Goal: Task Accomplishment & Management: Complete application form

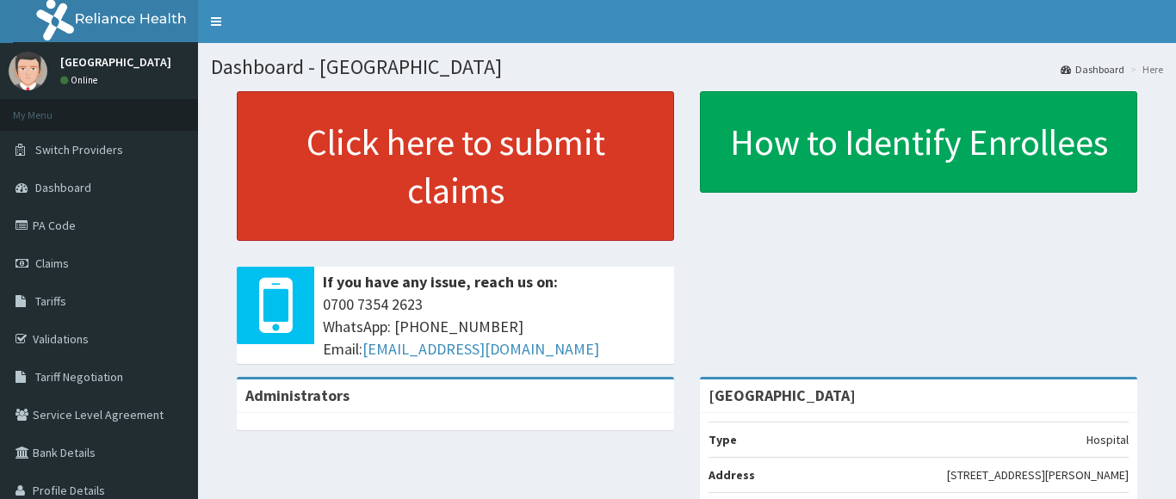
click at [459, 174] on link "Click here to submit claims" at bounding box center [455, 166] width 437 height 150
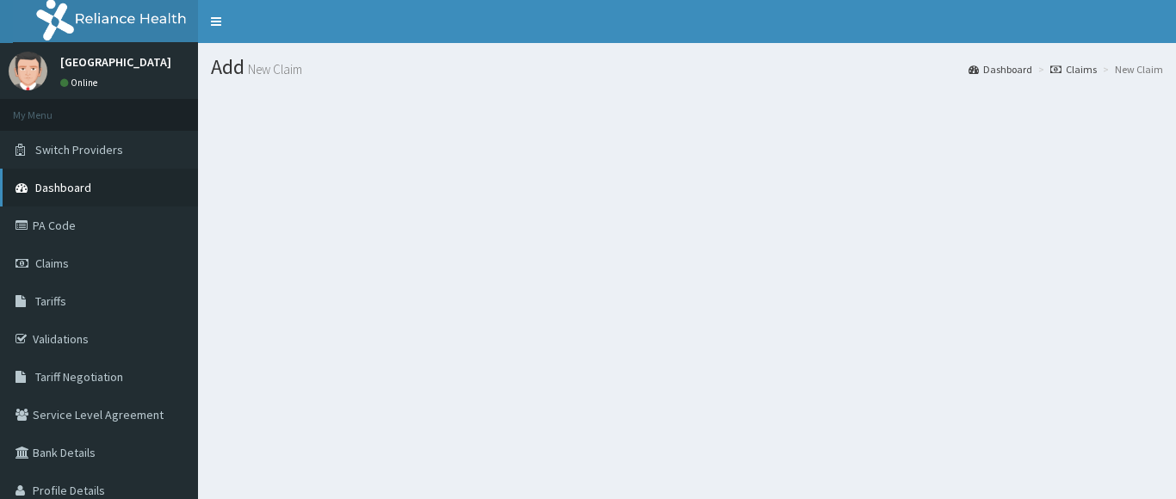
click at [98, 192] on link "Dashboard" at bounding box center [99, 188] width 198 height 38
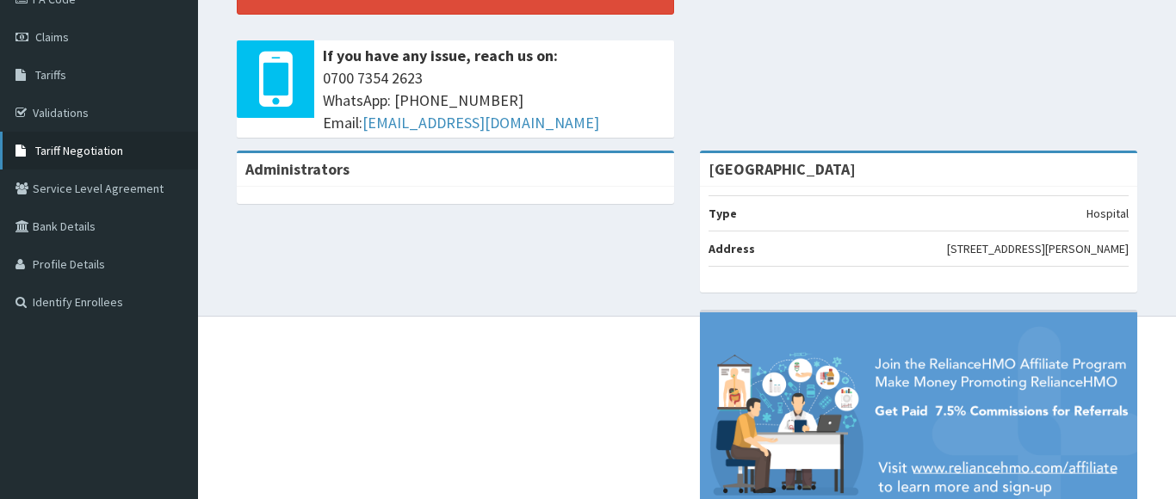
scroll to position [54, 0]
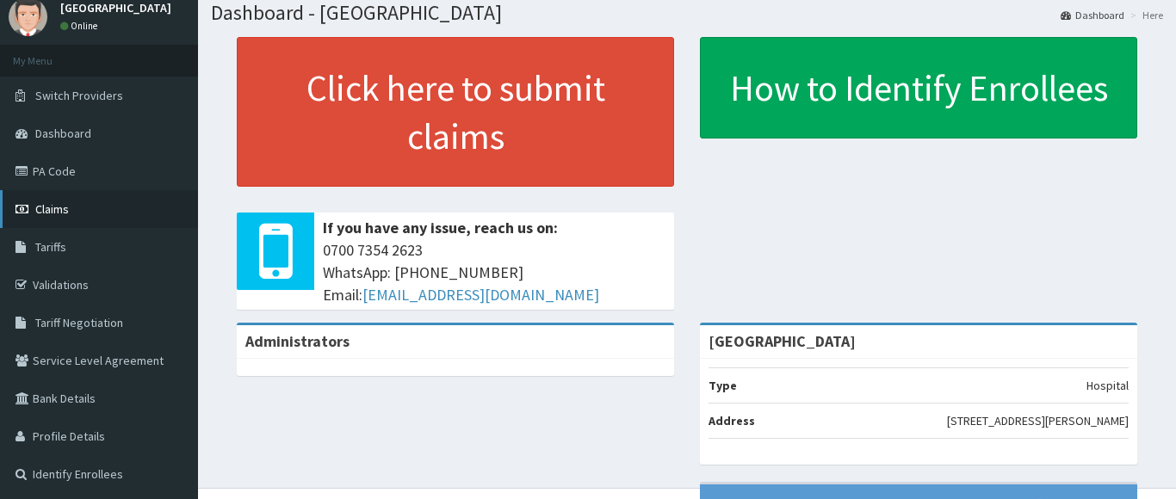
click at [75, 213] on link "Claims" at bounding box center [99, 209] width 198 height 38
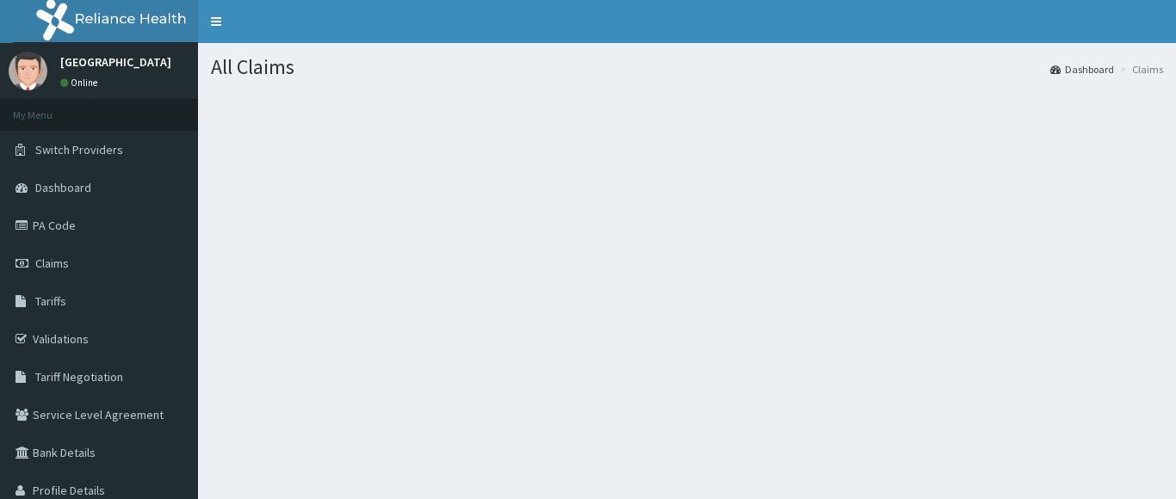
drag, startPoint x: 340, startPoint y: 313, endPoint x: 336, endPoint y: 367, distance: 53.5
click at [336, 367] on div "All Claims Dashboard Claims" at bounding box center [687, 292] width 978 height 499
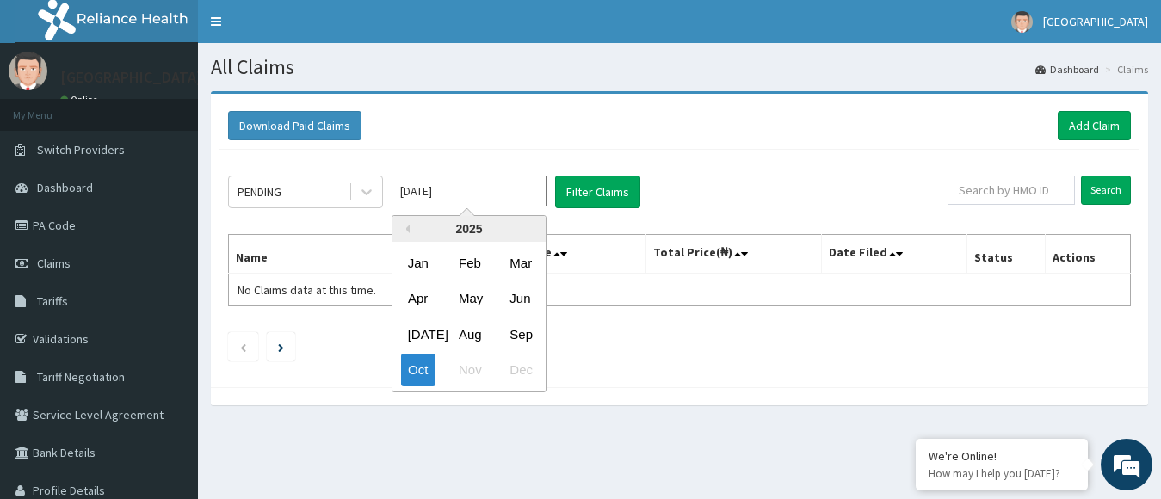
click at [450, 197] on input "Oct 2025" at bounding box center [469, 191] width 155 height 31
click at [516, 335] on div "Sep" at bounding box center [520, 334] width 34 height 32
type input "Sep 2025"
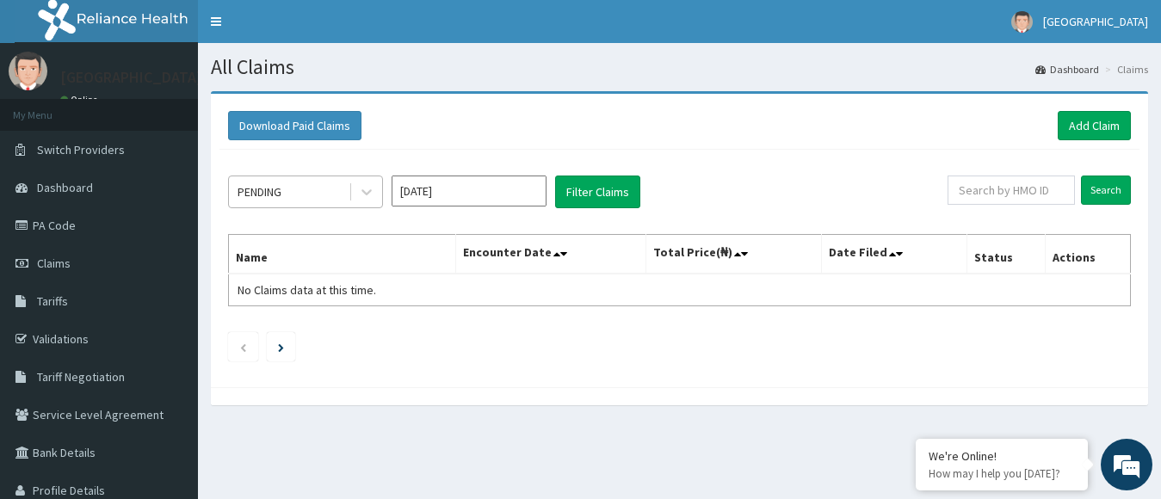
click at [328, 198] on div "PENDING" at bounding box center [289, 192] width 120 height 28
drag, startPoint x: 583, startPoint y: 367, endPoint x: 614, endPoint y: 348, distance: 37.5
click at [584, 364] on div "PENDING Sep 2025 Filter Claims Search Name Encounter Date Total Price(₦) Date F…" at bounding box center [679, 264] width 920 height 229
click at [1102, 121] on link "Add Claim" at bounding box center [1094, 125] width 73 height 29
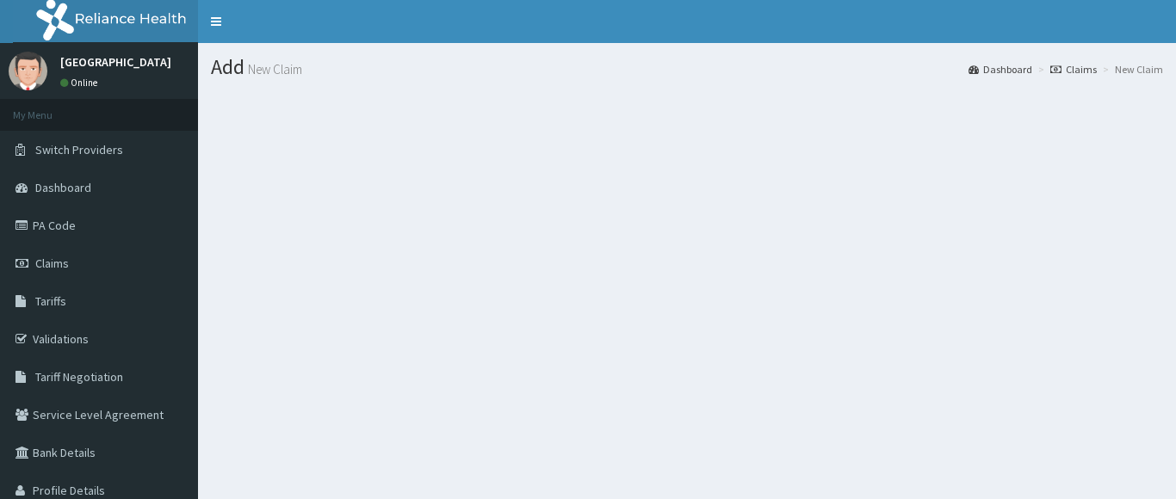
click at [324, 159] on section at bounding box center [687, 185] width 978 height 215
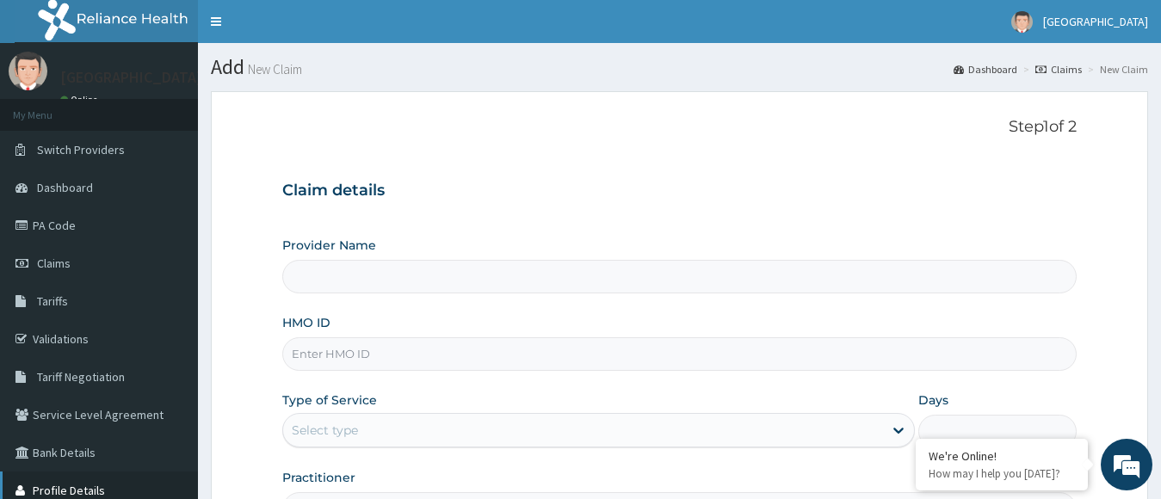
type input "[GEOGRAPHIC_DATA]"
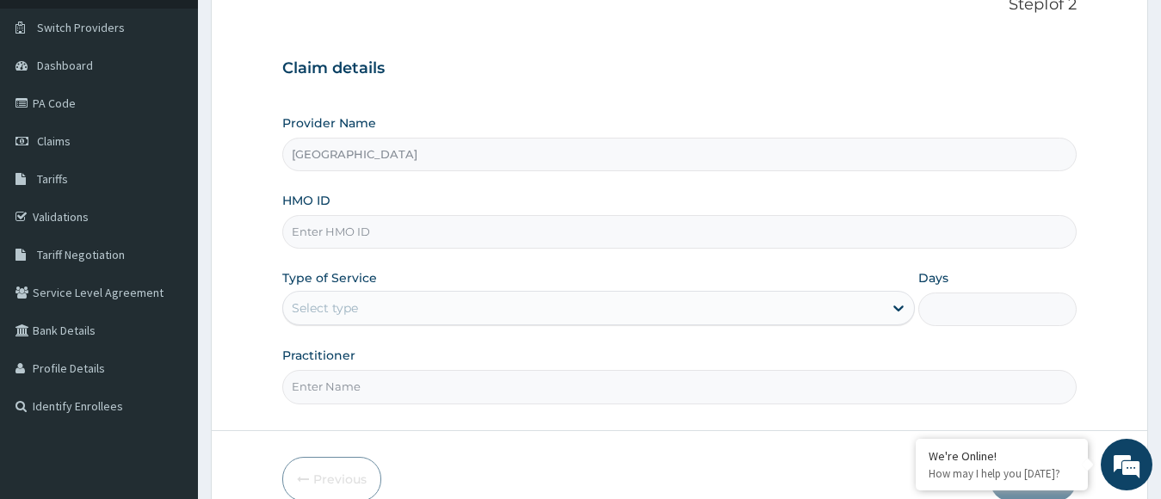
scroll to position [36, 0]
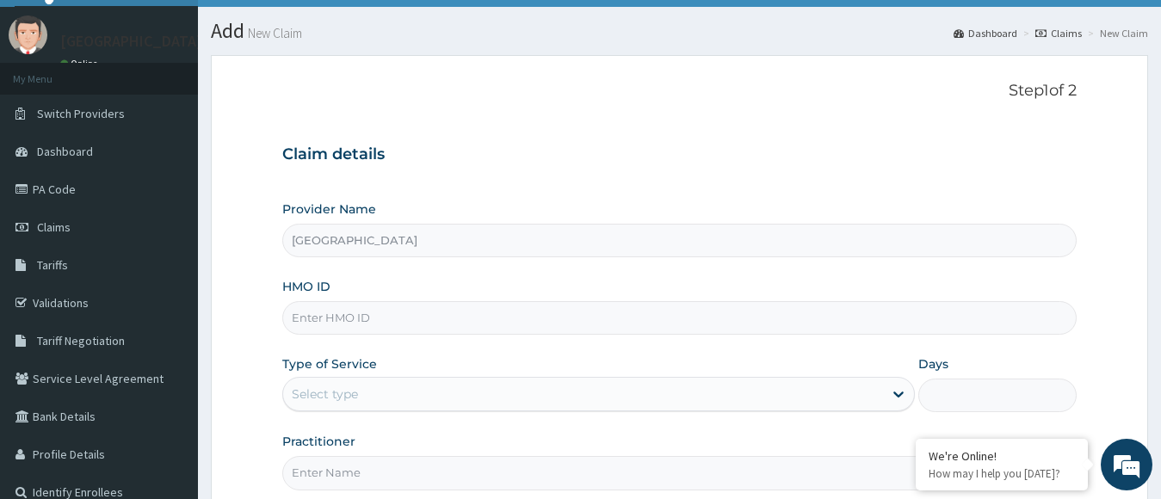
click at [374, 311] on input "HMO ID" at bounding box center [679, 318] width 795 height 34
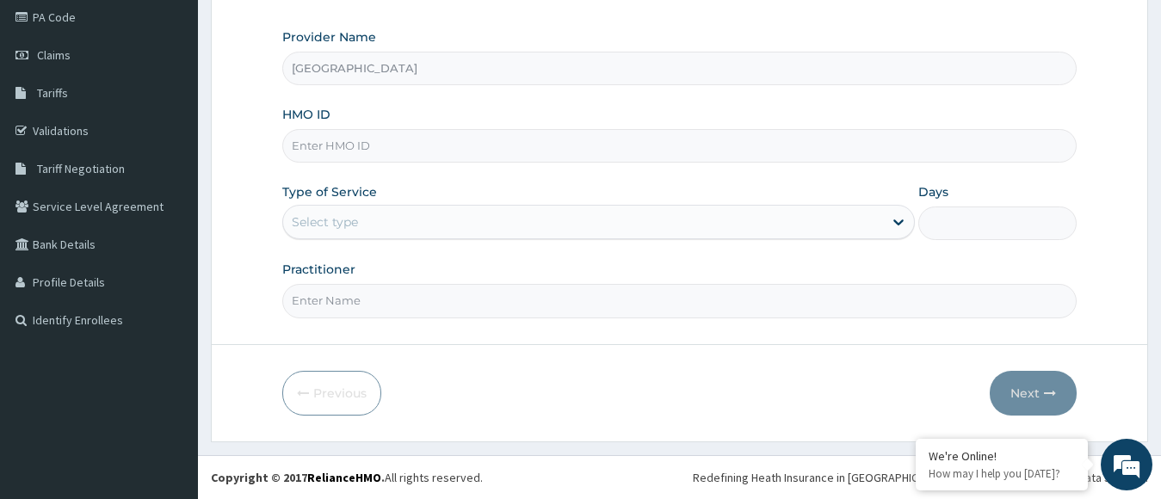
scroll to position [0, 0]
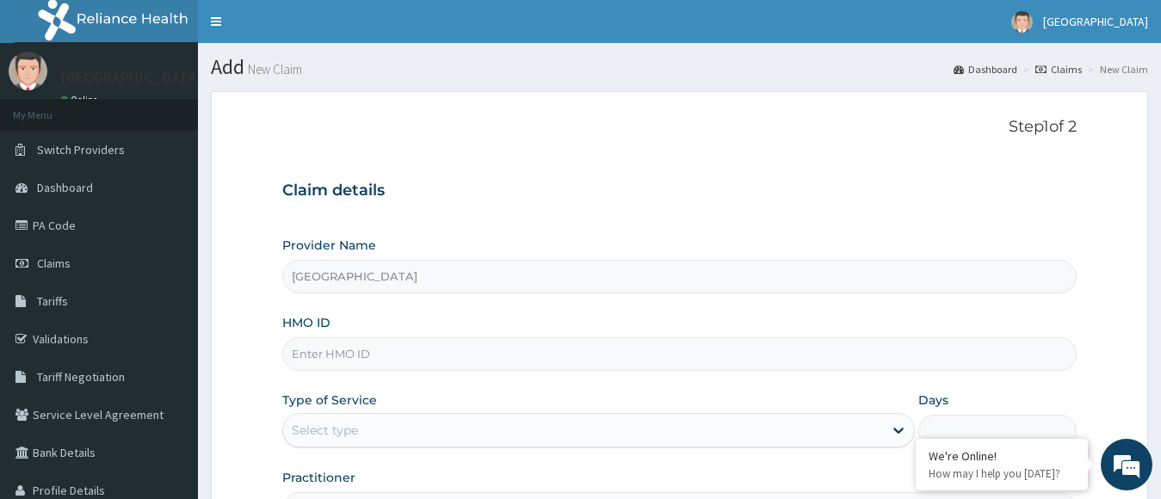
click at [1120, 70] on li "New Claim" at bounding box center [1115, 69] width 65 height 15
click at [1126, 71] on li "New Claim" at bounding box center [1115, 69] width 65 height 15
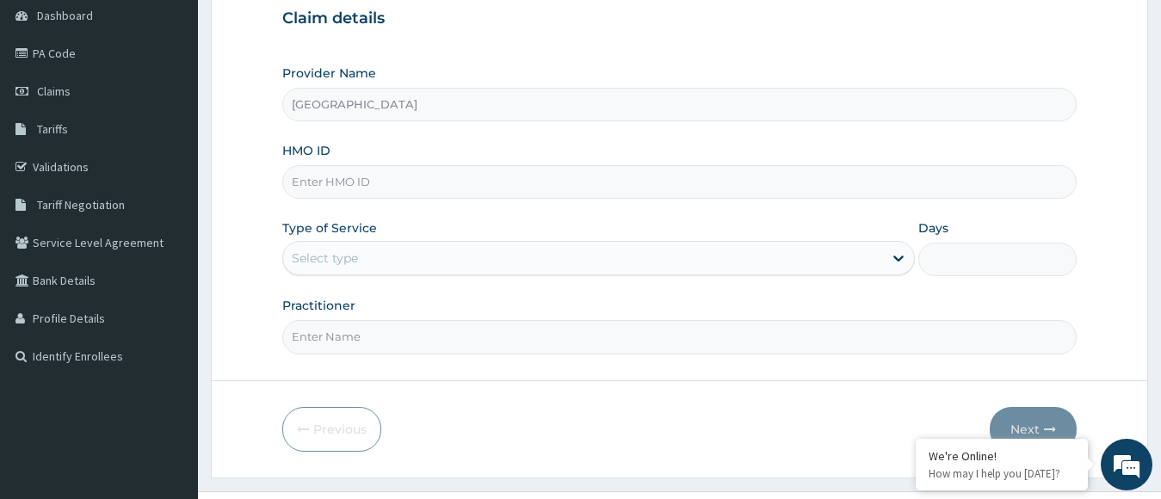
scroll to position [208, 0]
